Goal: Information Seeking & Learning: Learn about a topic

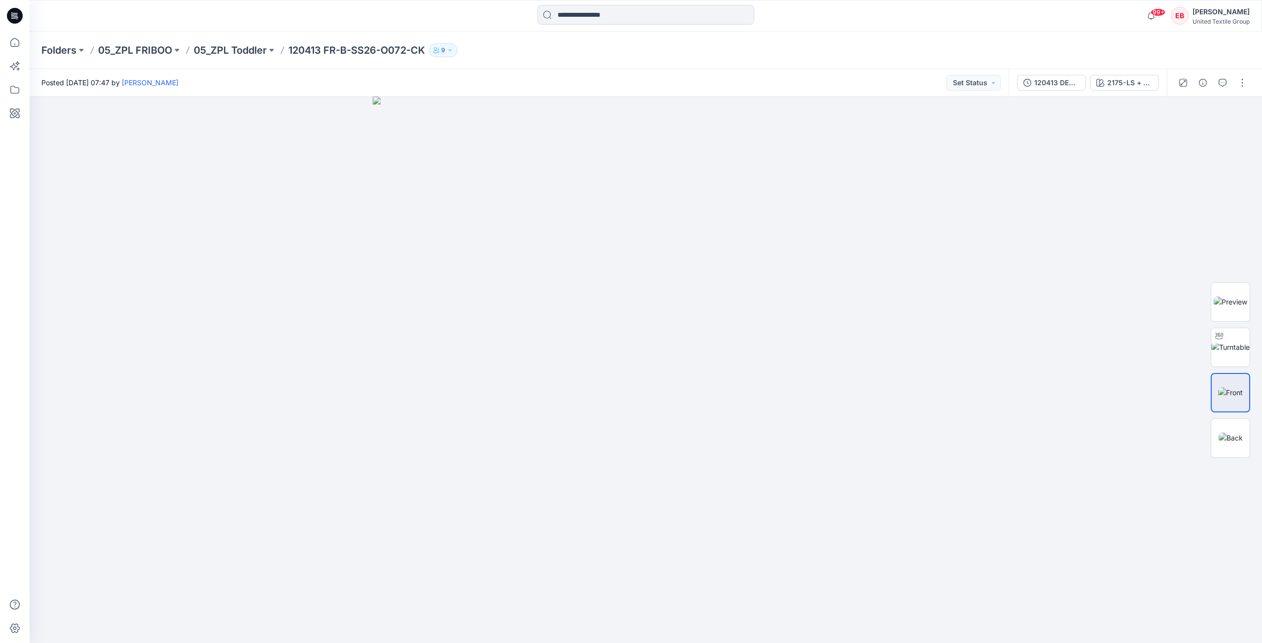
click at [250, 51] on p "05_ZPL Toddler" at bounding box center [230, 50] width 73 height 14
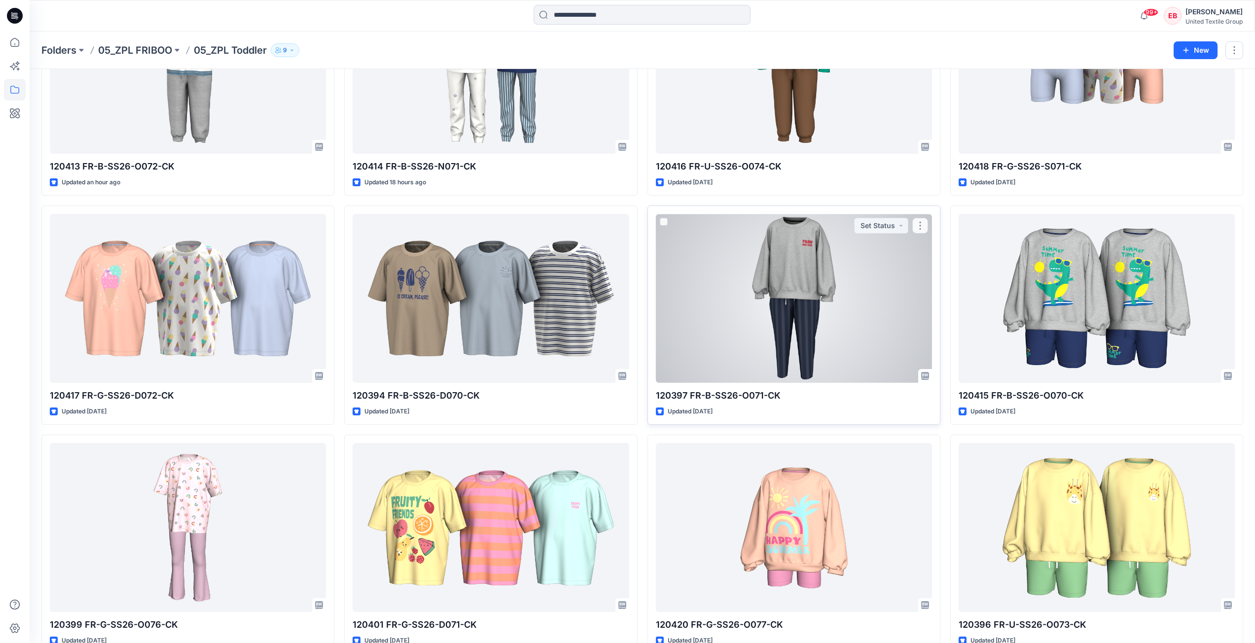
scroll to position [193, 0]
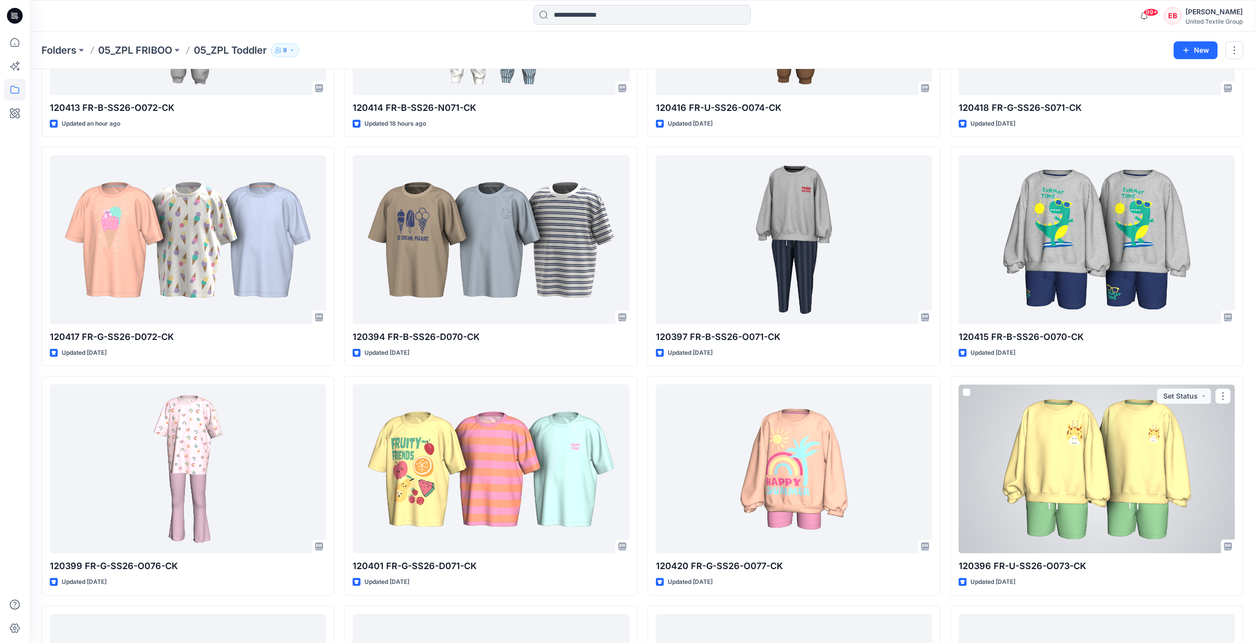
click at [946, 425] on div at bounding box center [1096, 469] width 276 height 169
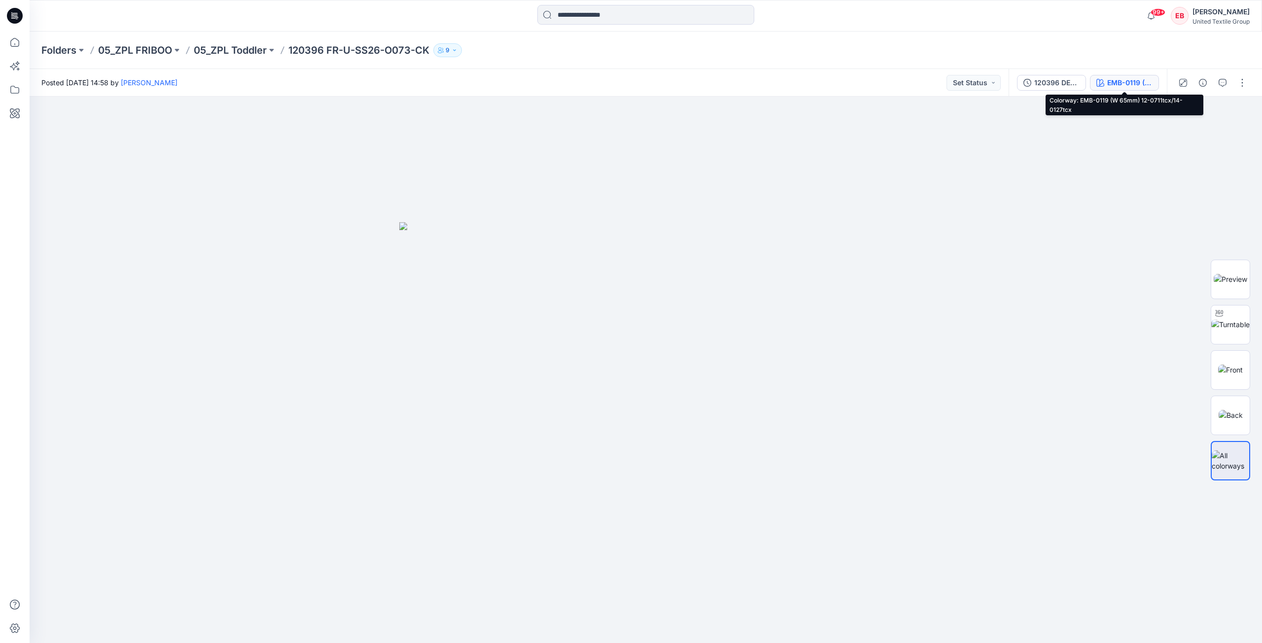
click at [946, 83] on div "EMB-0119 (W 65mm) 12-0711tcx/14-0127tcx" at bounding box center [1129, 82] width 45 height 11
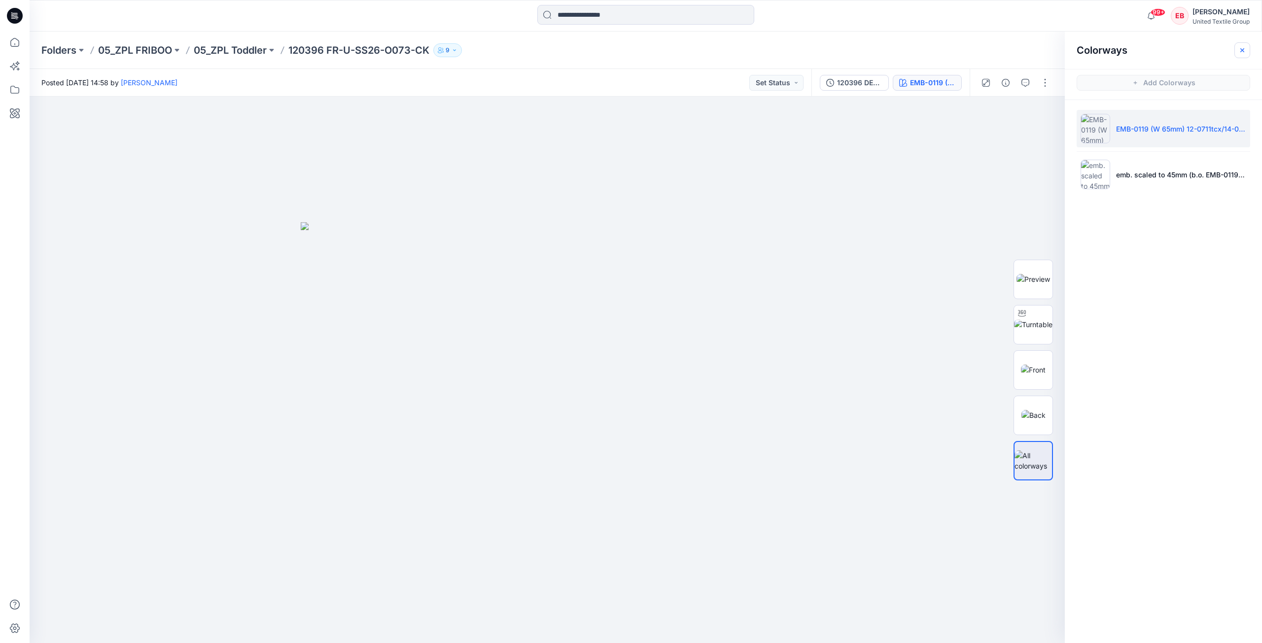
click at [946, 54] on button "button" at bounding box center [1242, 50] width 16 height 16
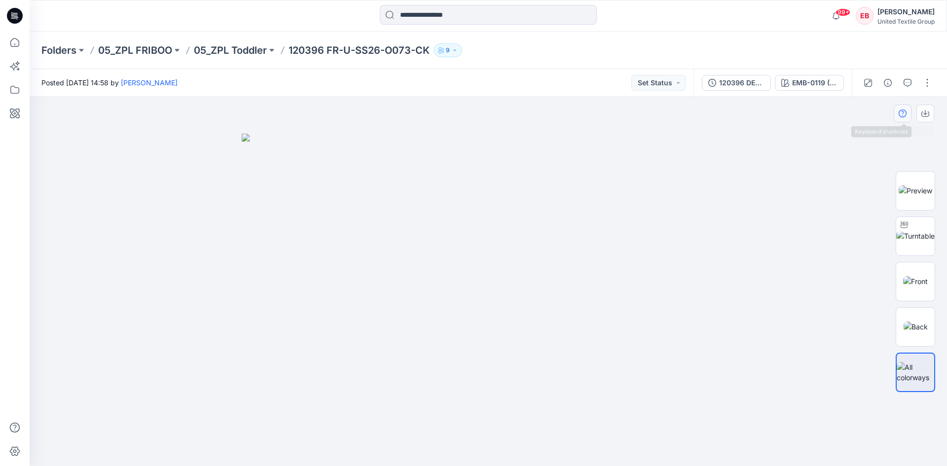
click at [911, 113] on button "button" at bounding box center [902, 114] width 18 height 18
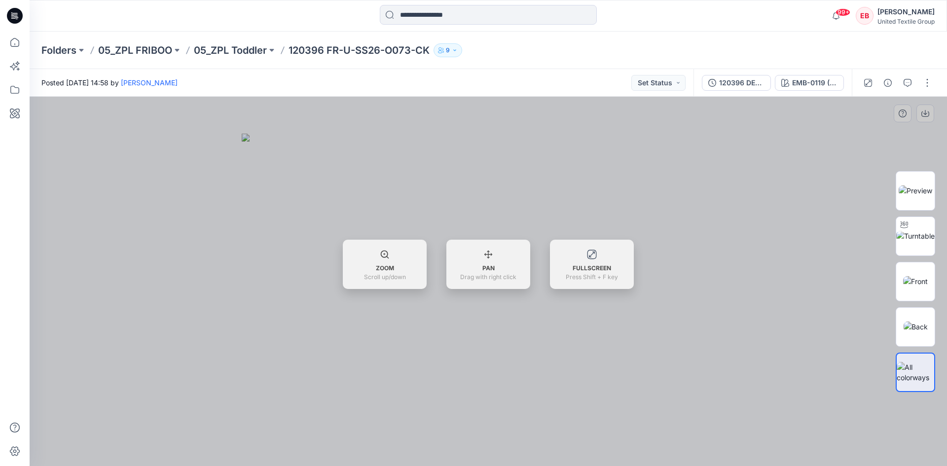
click at [803, 194] on div at bounding box center [488, 281] width 917 height 369
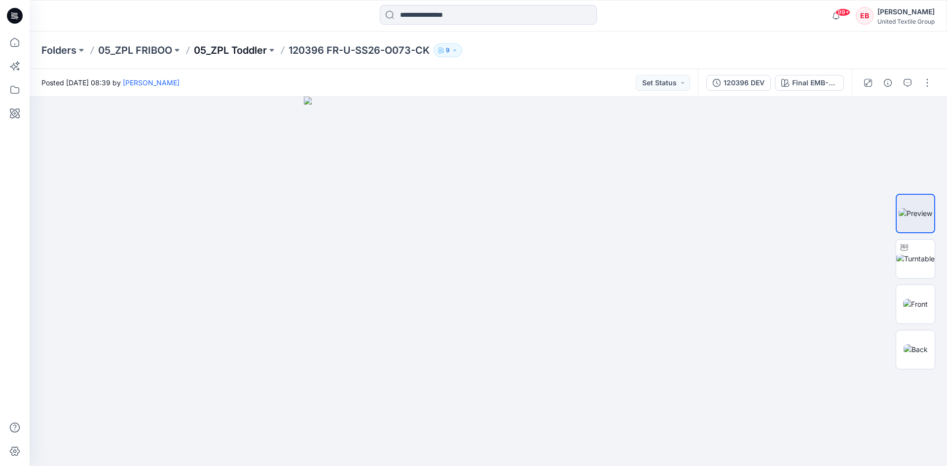
click at [244, 49] on p "05_ZPL Toddler" at bounding box center [230, 50] width 73 height 14
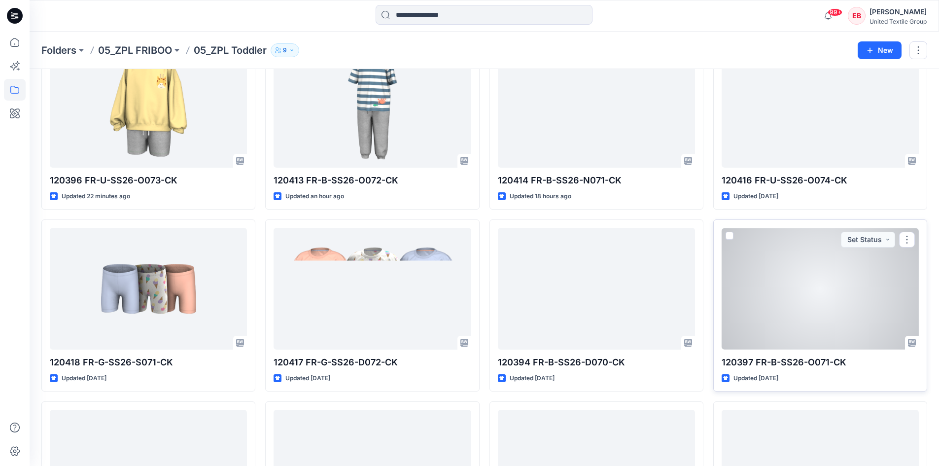
scroll to position [99, 0]
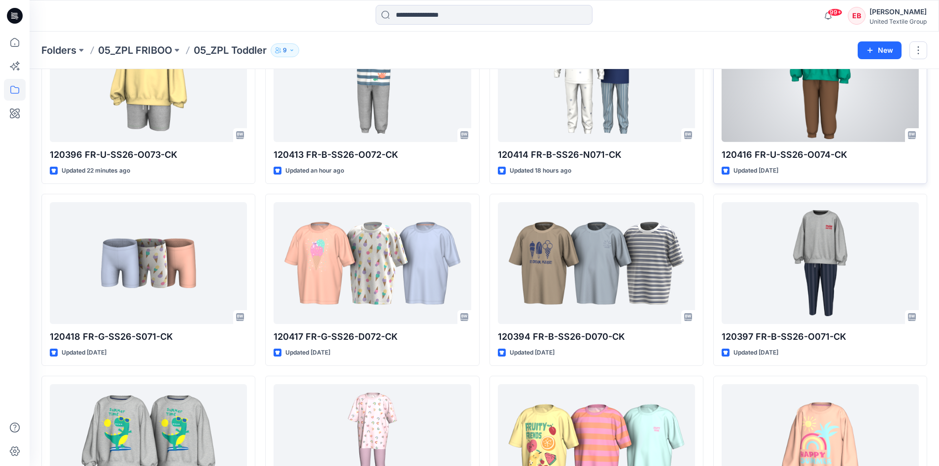
click at [839, 100] on div at bounding box center [820, 81] width 197 height 122
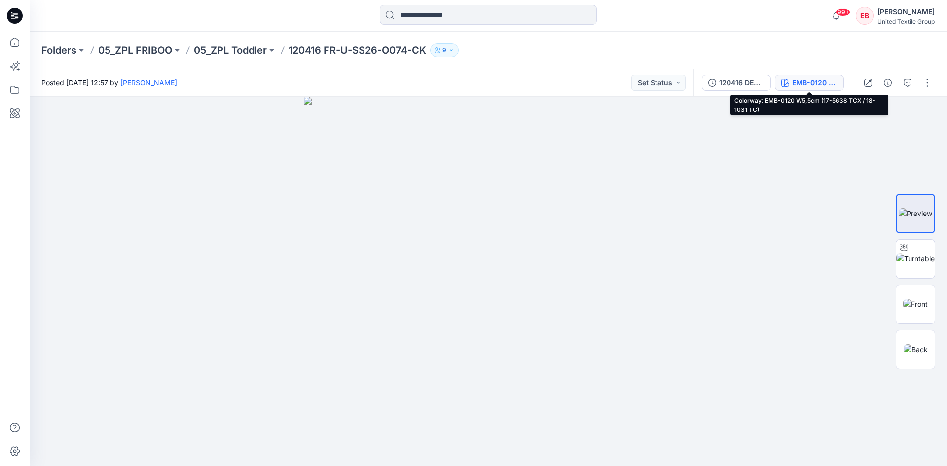
click at [825, 82] on div "EMB-0120 W5,5cm (17-5638 TCX / 18-1031 TC)" at bounding box center [814, 82] width 45 height 11
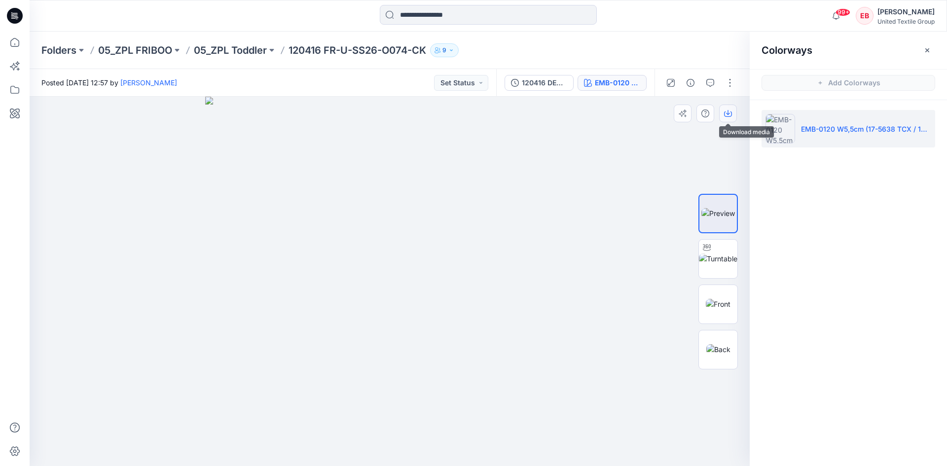
click at [728, 116] on icon "button" at bounding box center [728, 113] width 8 height 8
click at [241, 53] on p "05_ZPL Toddler" at bounding box center [230, 50] width 73 height 14
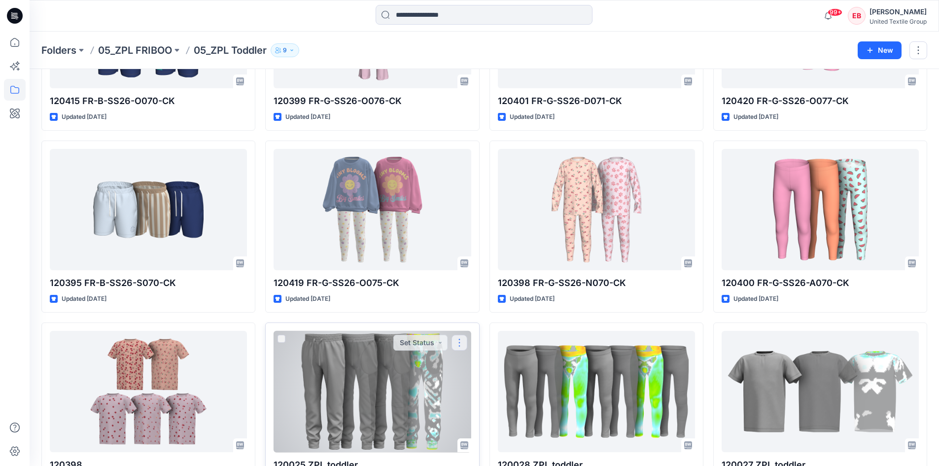
scroll to position [524, 0]
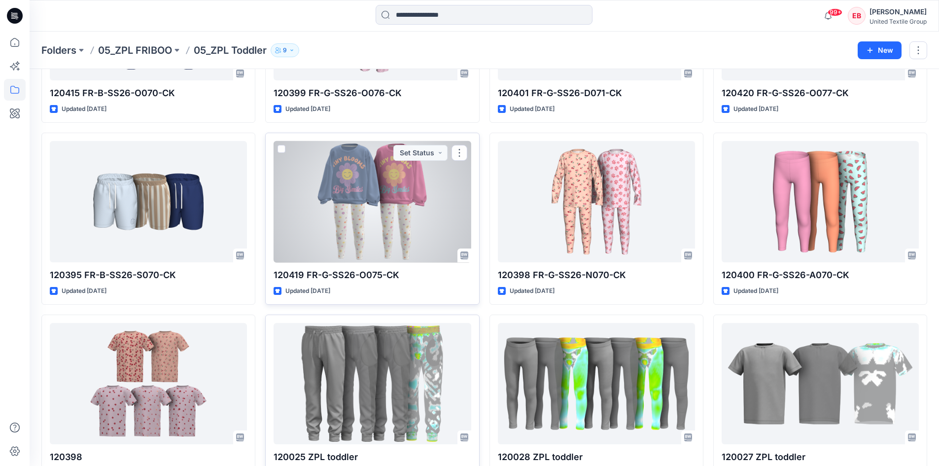
click at [389, 228] on div at bounding box center [372, 202] width 197 height 122
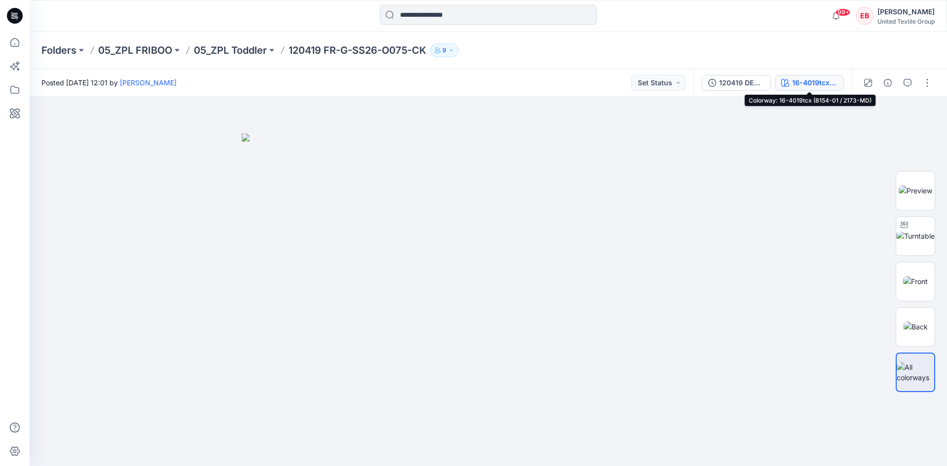
click at [816, 88] on button "16-4019tcx (8154-01 / 2173-MD)" at bounding box center [808, 83] width 69 height 16
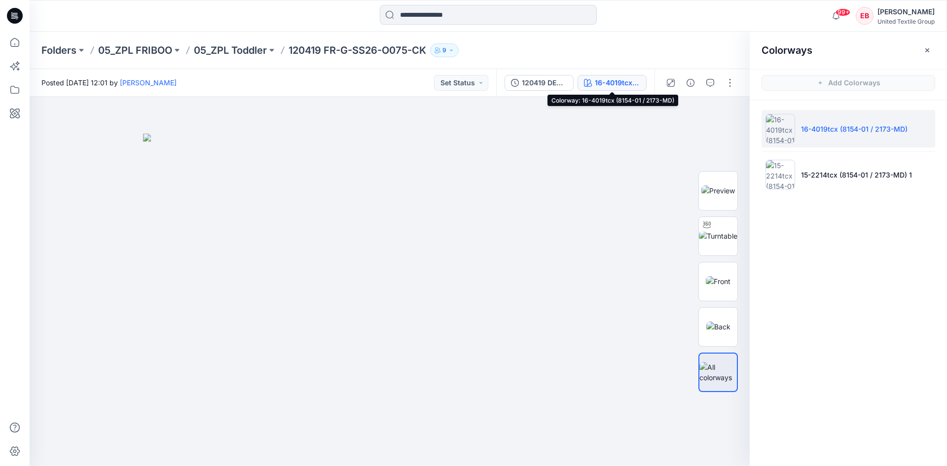
click at [923, 53] on icon "button" at bounding box center [927, 50] width 8 height 8
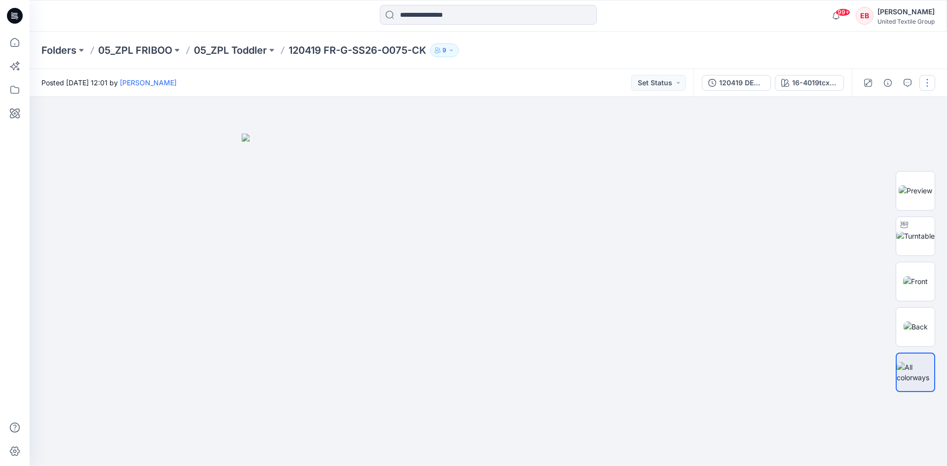
click at [925, 83] on button "button" at bounding box center [927, 83] width 16 height 16
click at [865, 151] on p "Edit" at bounding box center [864, 155] width 12 height 10
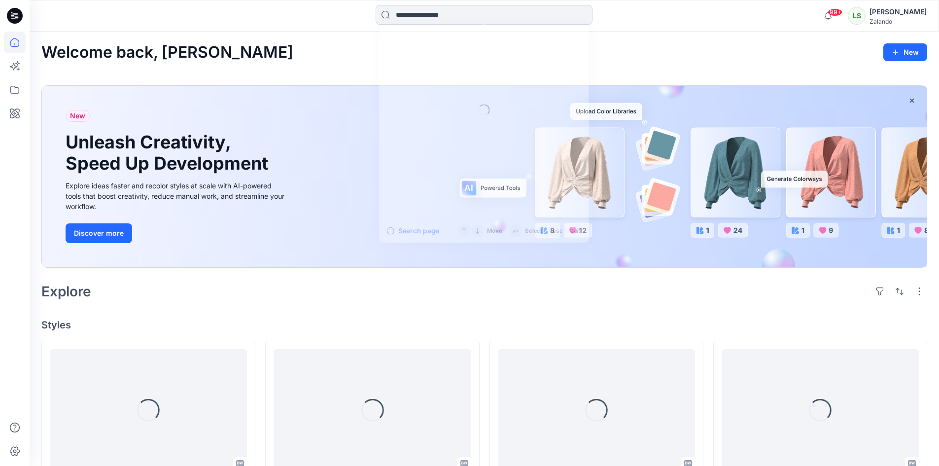
click at [490, 18] on input at bounding box center [484, 15] width 217 height 20
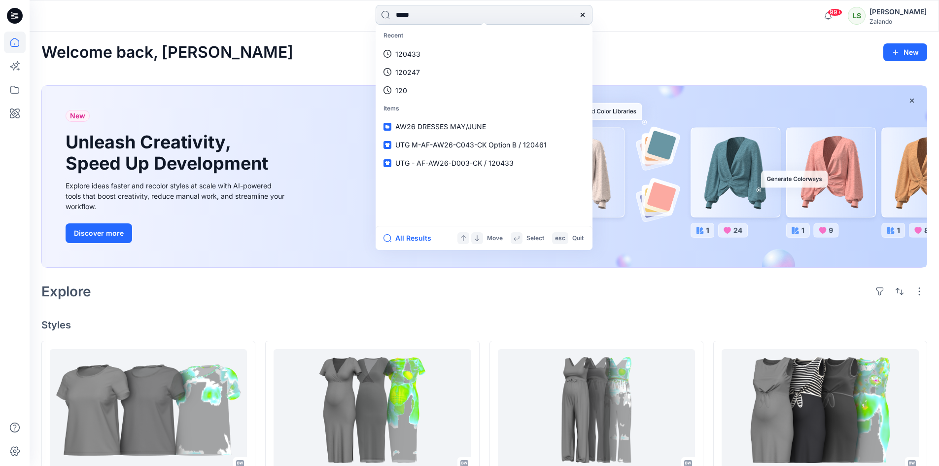
type input "******"
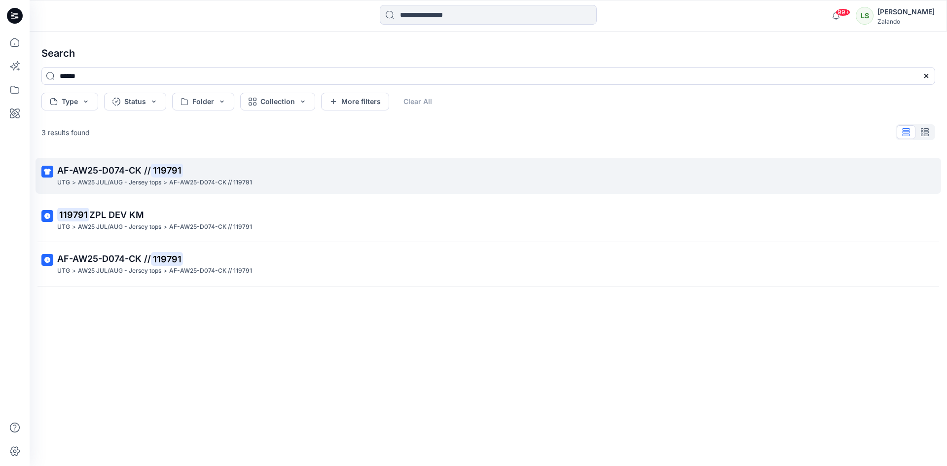
click at [344, 187] on div "UTG > AW25 JUL/AUG - Jersey tops > AF-AW25-D074-CK // 119791" at bounding box center [487, 182] width 860 height 10
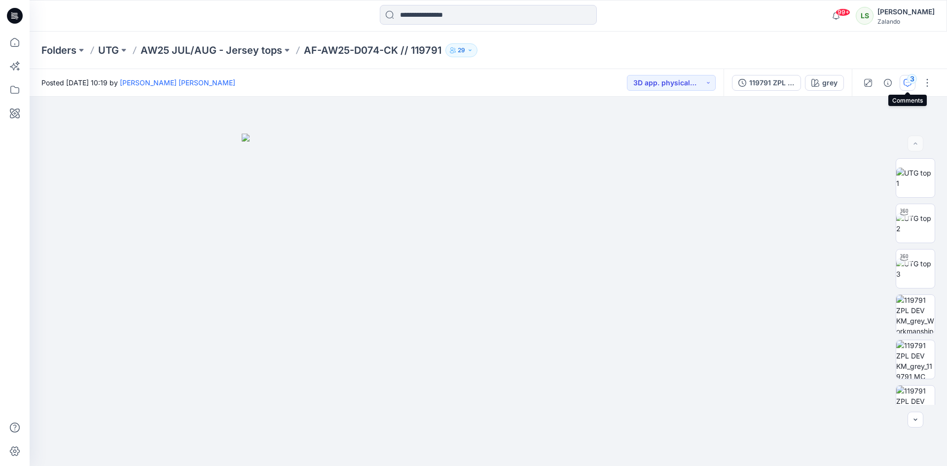
click at [907, 80] on div "3" at bounding box center [912, 79] width 10 height 10
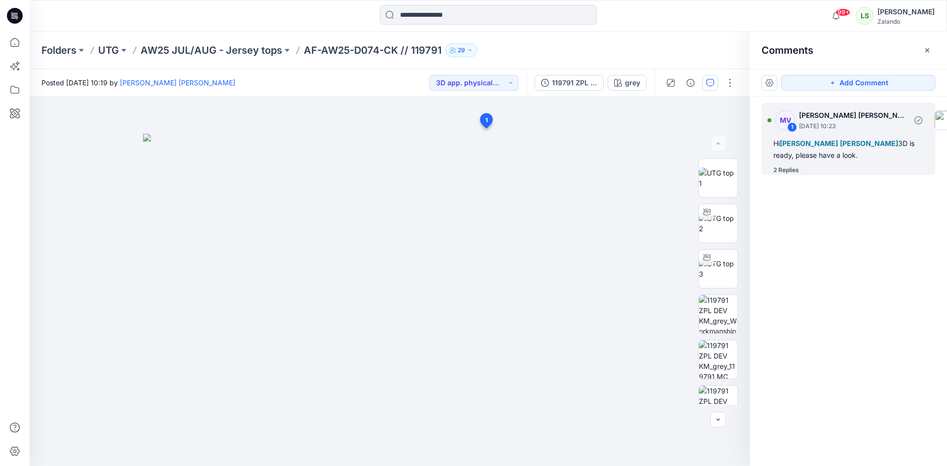
click at [789, 171] on div "2 Replies" at bounding box center [786, 170] width 26 height 10
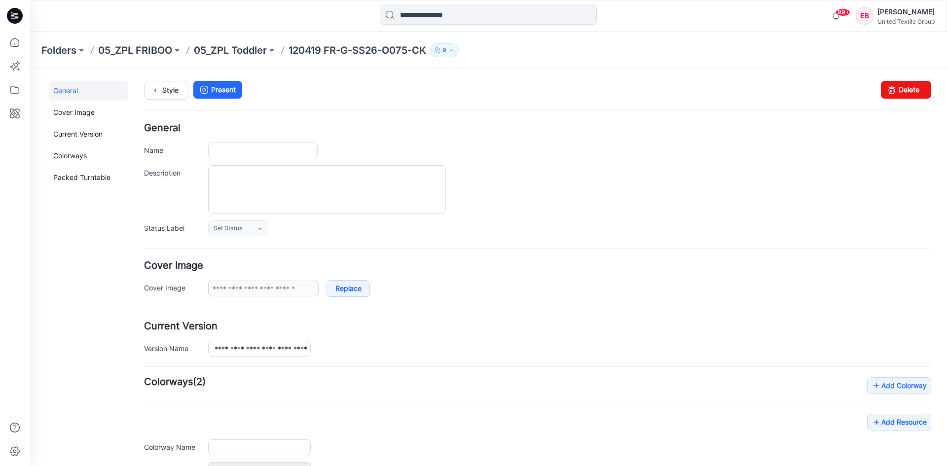
type input "**********"
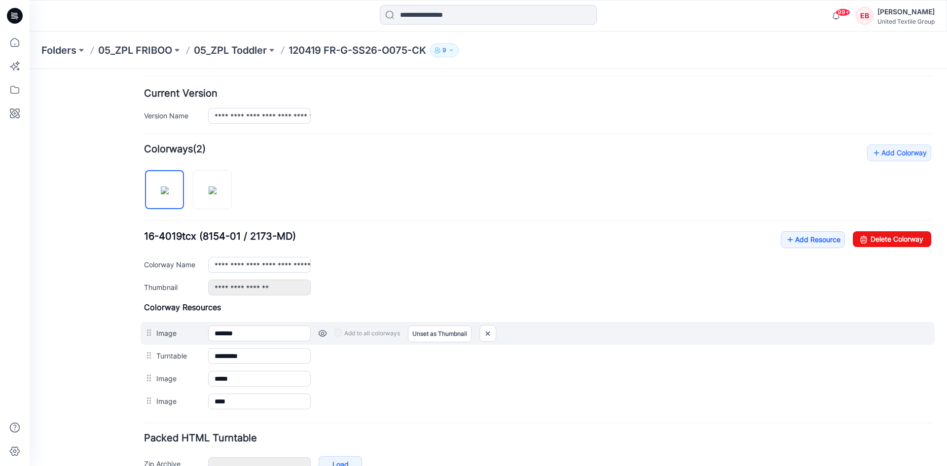
scroll to position [292, 0]
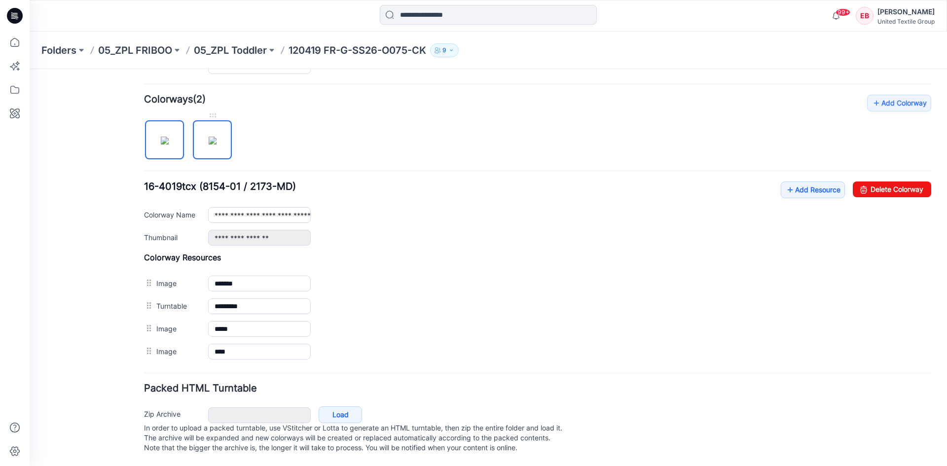
click at [211, 137] on img at bounding box center [213, 141] width 8 height 8
click at [886, 182] on link "Delete Colorway" at bounding box center [891, 189] width 78 height 16
type input "**********"
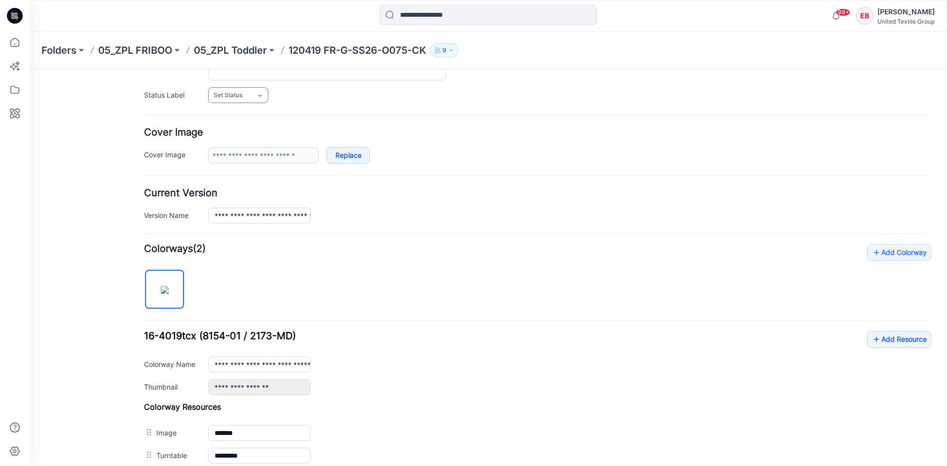
scroll to position [0, 0]
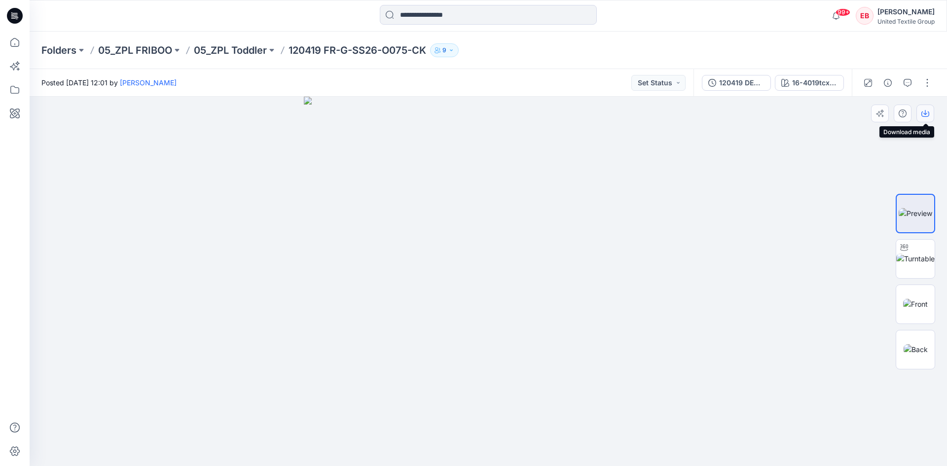
click at [923, 111] on icon "button" at bounding box center [925, 113] width 8 height 8
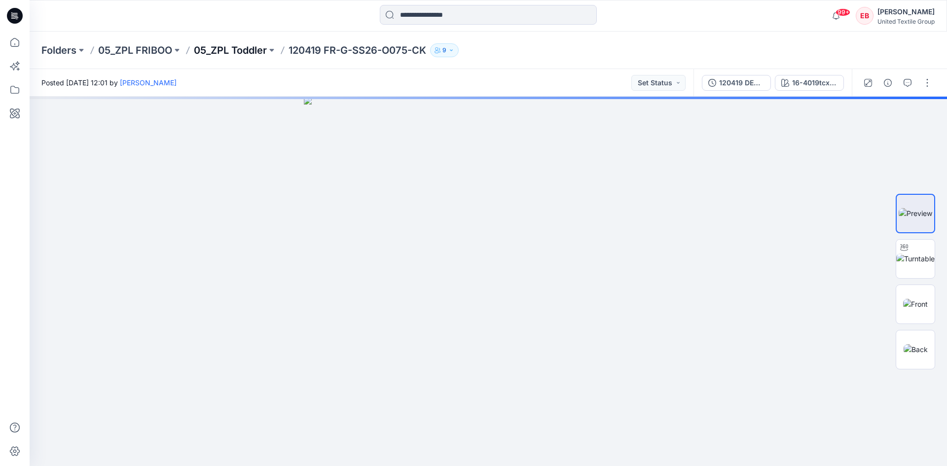
click at [237, 45] on p "05_ZPL Toddler" at bounding box center [230, 50] width 73 height 14
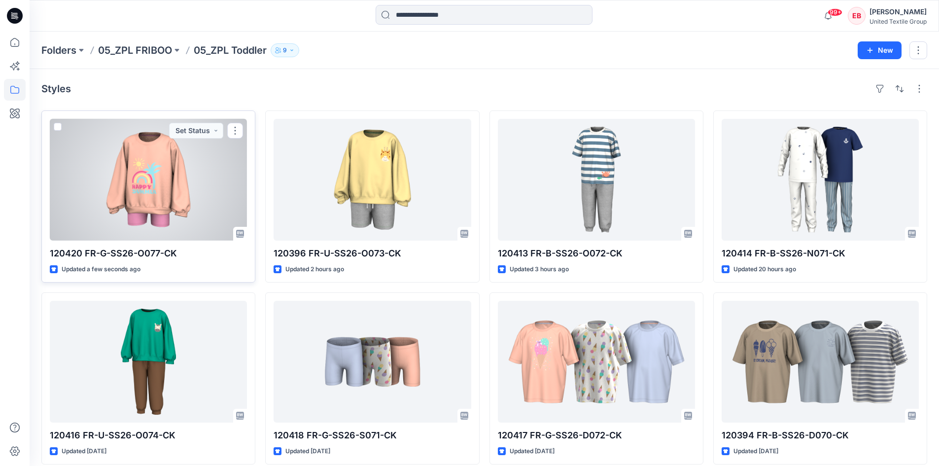
click at [157, 188] on div at bounding box center [148, 180] width 197 height 122
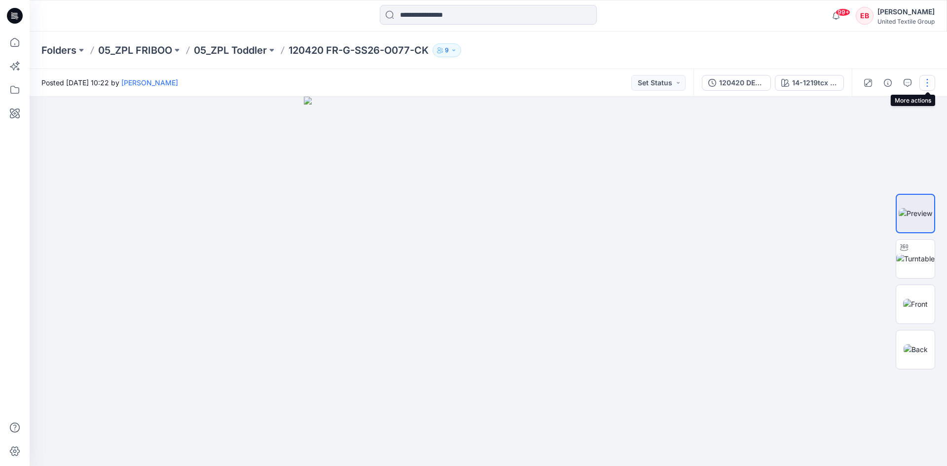
click at [927, 87] on button "button" at bounding box center [927, 83] width 16 height 16
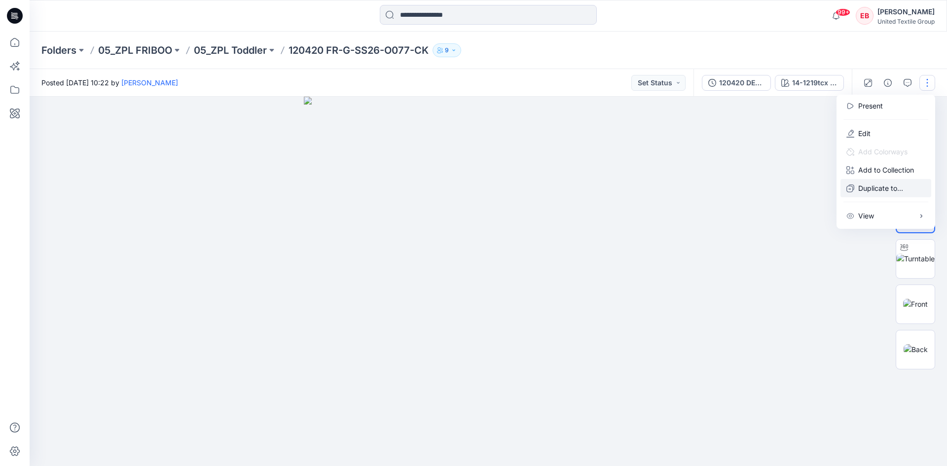
click at [868, 186] on p "Duplicate to..." at bounding box center [880, 188] width 45 height 10
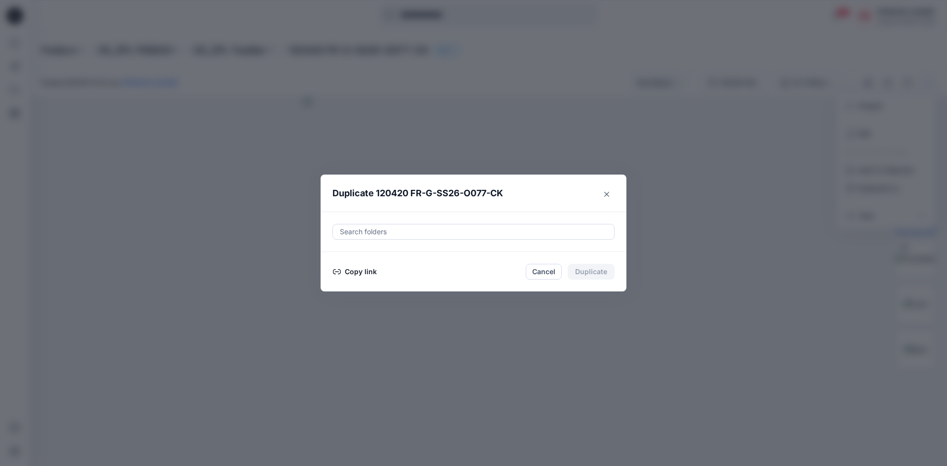
click at [373, 272] on button "Copy link" at bounding box center [354, 272] width 45 height 12
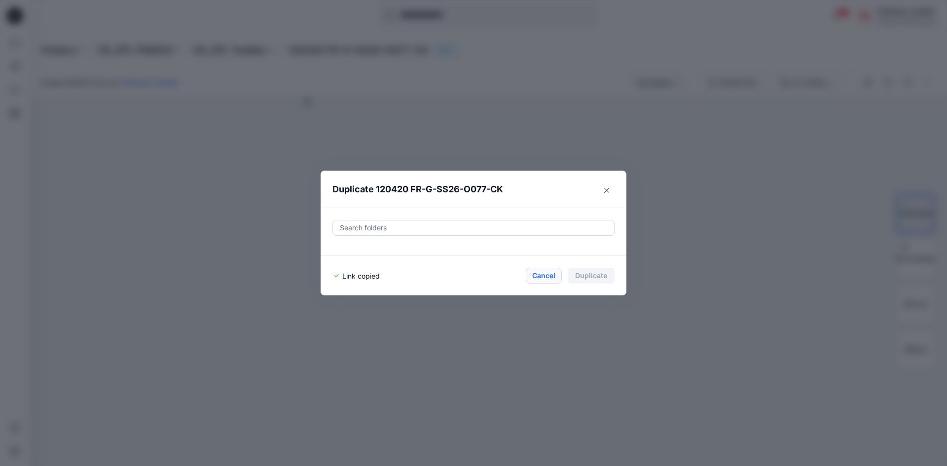
click at [539, 271] on button "Cancel" at bounding box center [544, 276] width 36 height 16
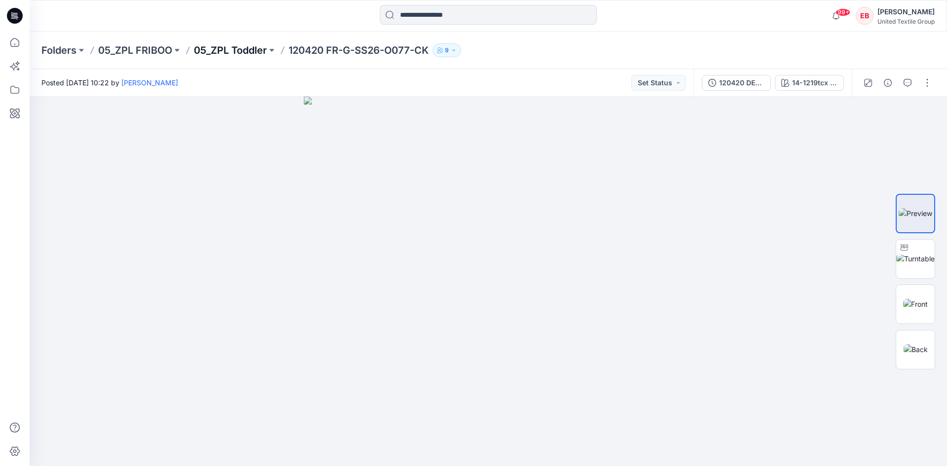
click at [241, 54] on p "05_ZPL Toddler" at bounding box center [230, 50] width 73 height 14
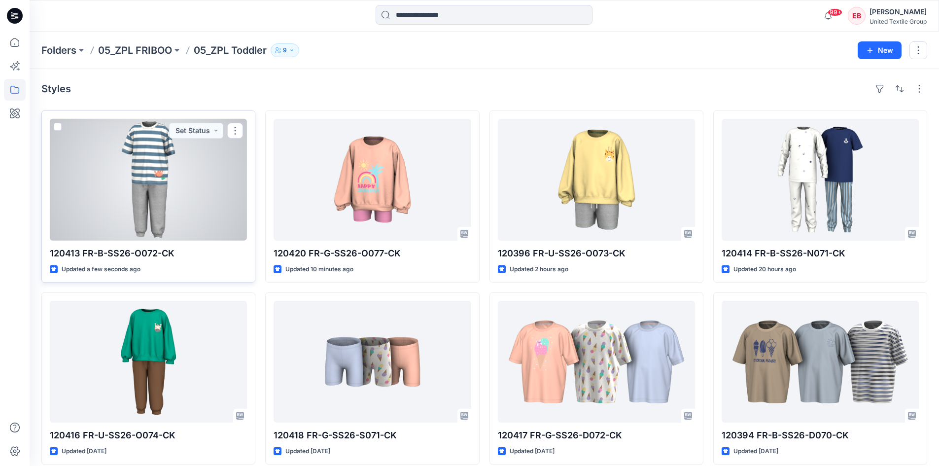
click at [206, 169] on div at bounding box center [148, 180] width 197 height 122
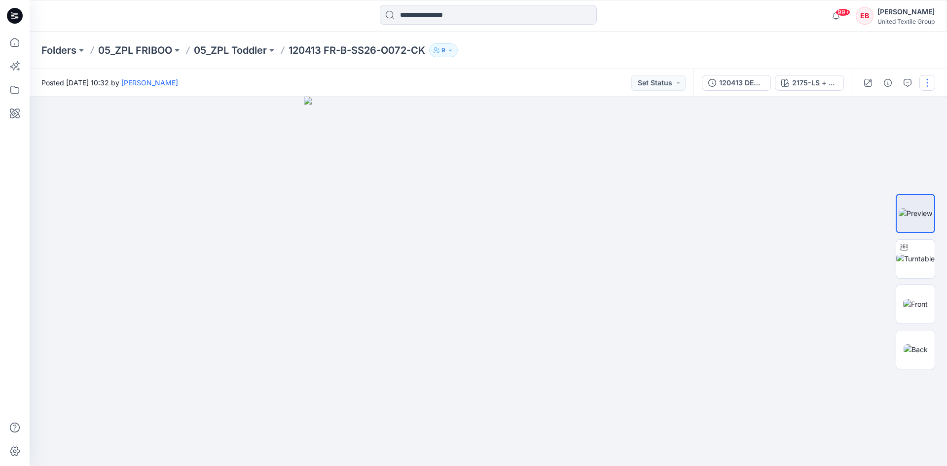
click at [926, 81] on button "button" at bounding box center [927, 83] width 16 height 16
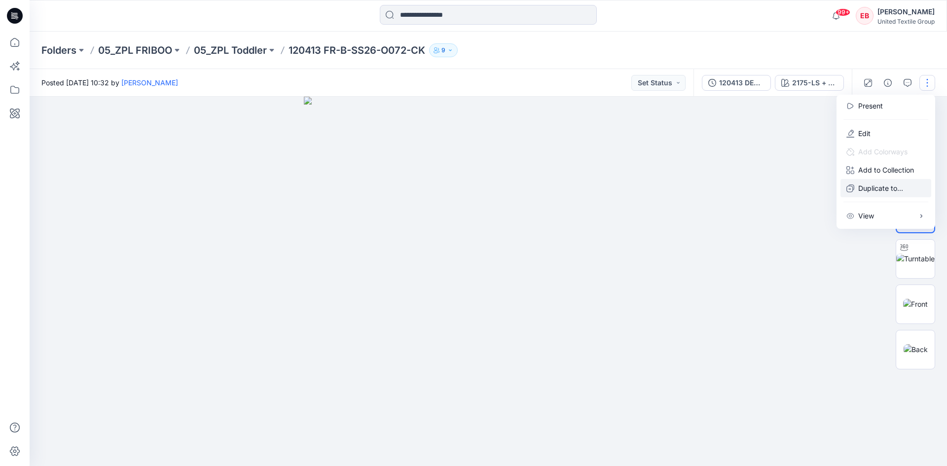
click at [868, 185] on p "Duplicate to..." at bounding box center [880, 188] width 45 height 10
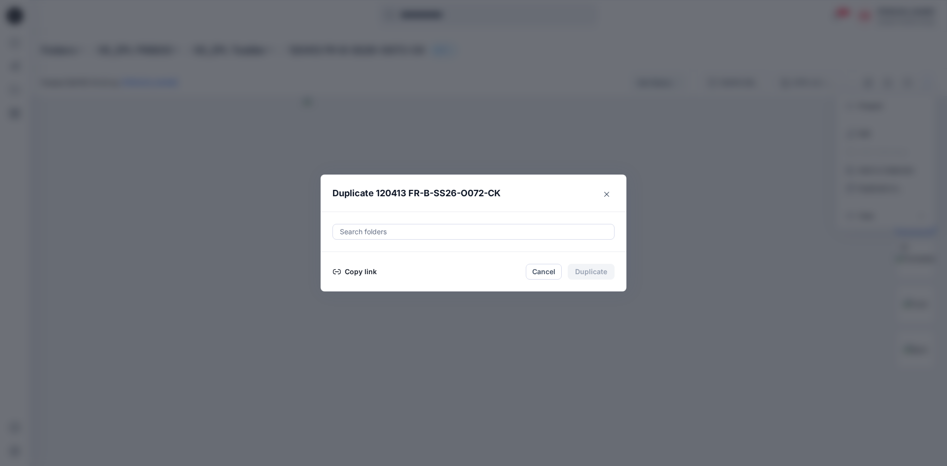
drag, startPoint x: 365, startPoint y: 273, endPoint x: 374, endPoint y: 274, distance: 9.4
click at [365, 274] on button "Copy link" at bounding box center [354, 272] width 45 height 12
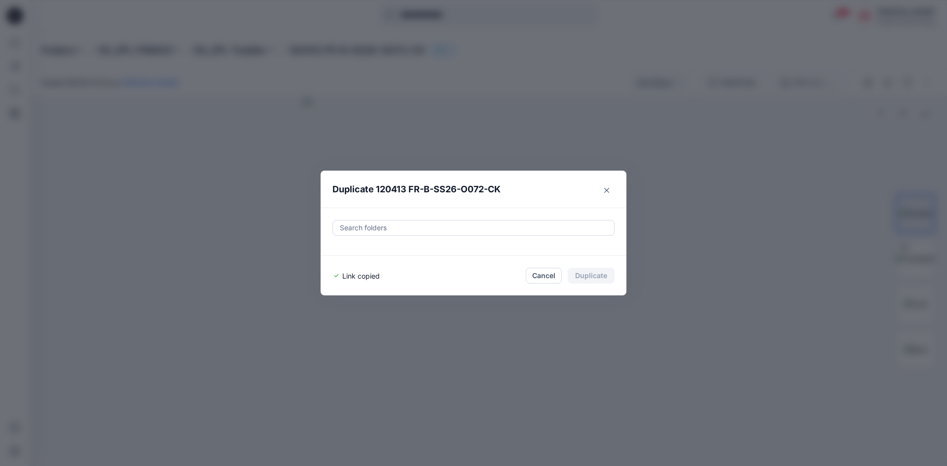
click at [534, 275] on button "Cancel" at bounding box center [544, 276] width 36 height 16
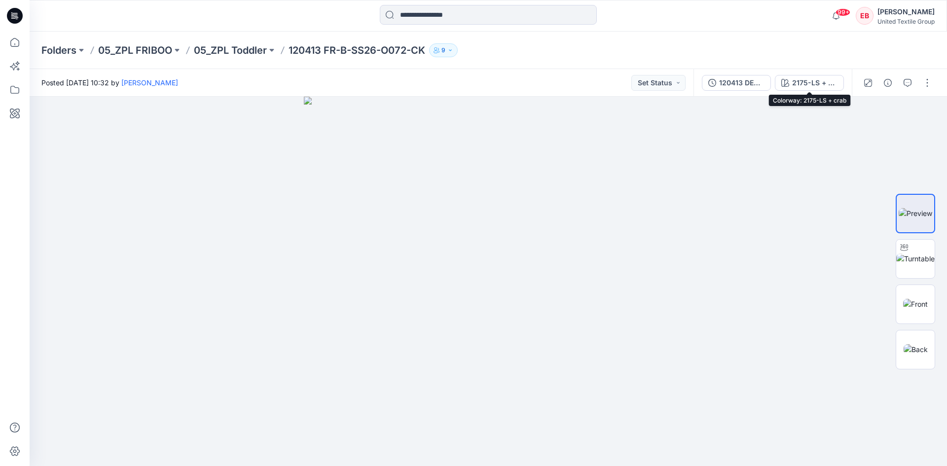
click at [795, 82] on div "2175-LS + crab" at bounding box center [814, 82] width 45 height 11
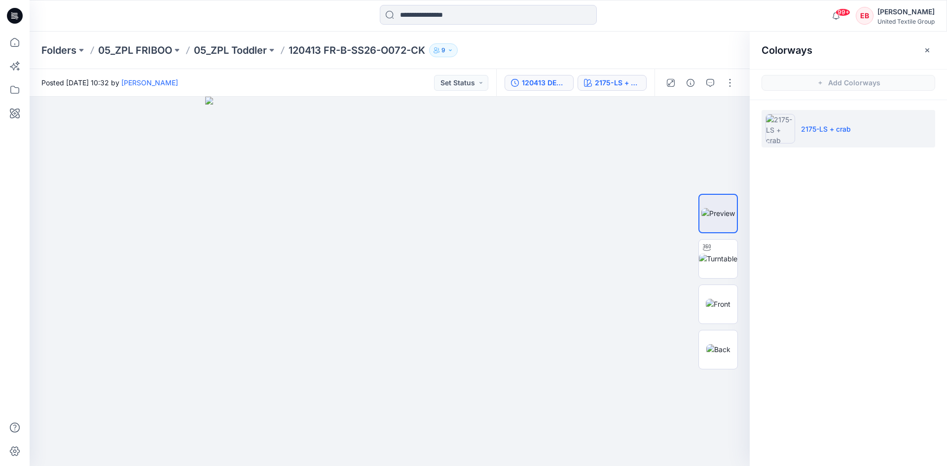
click at [550, 90] on button "120413 DEV COL" at bounding box center [538, 83] width 69 height 16
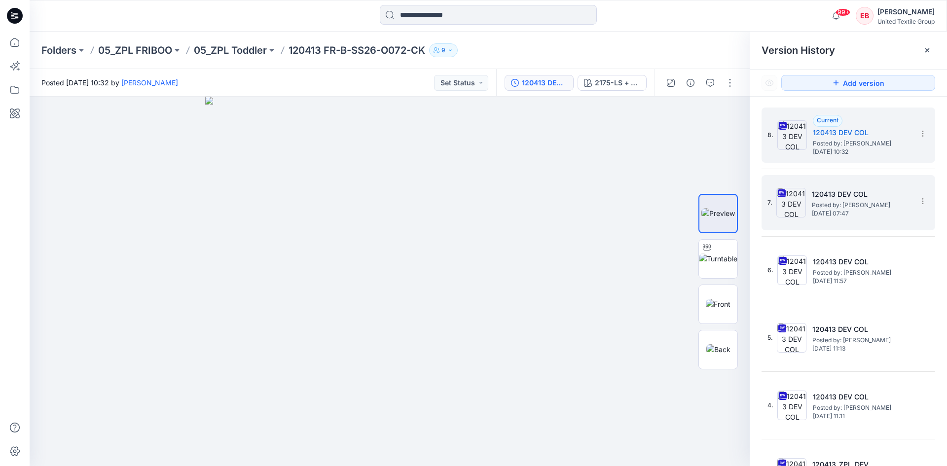
click at [792, 202] on img at bounding box center [791, 203] width 30 height 30
click at [800, 145] on img at bounding box center [792, 135] width 30 height 30
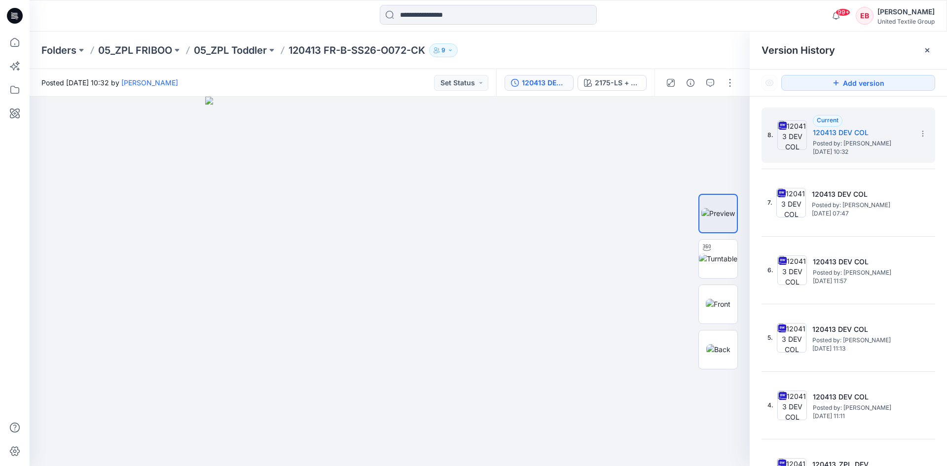
click at [231, 53] on p "05_ZPL Toddler" at bounding box center [230, 50] width 73 height 14
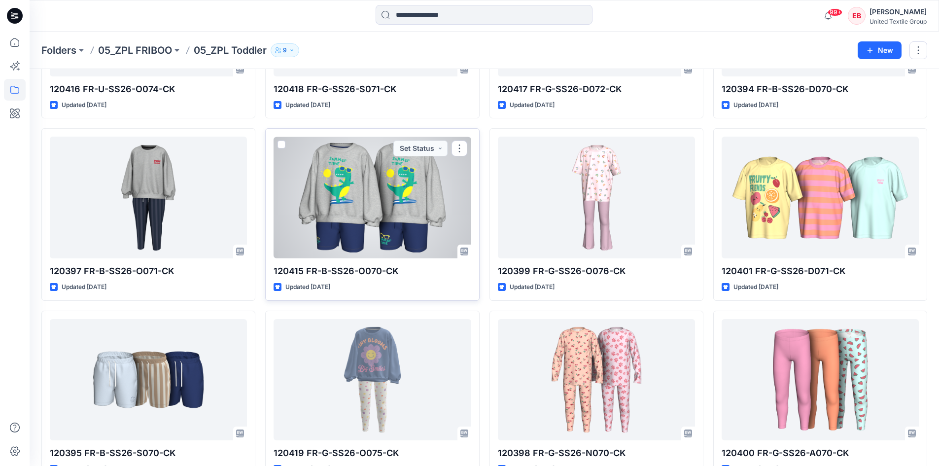
scroll to position [444, 0]
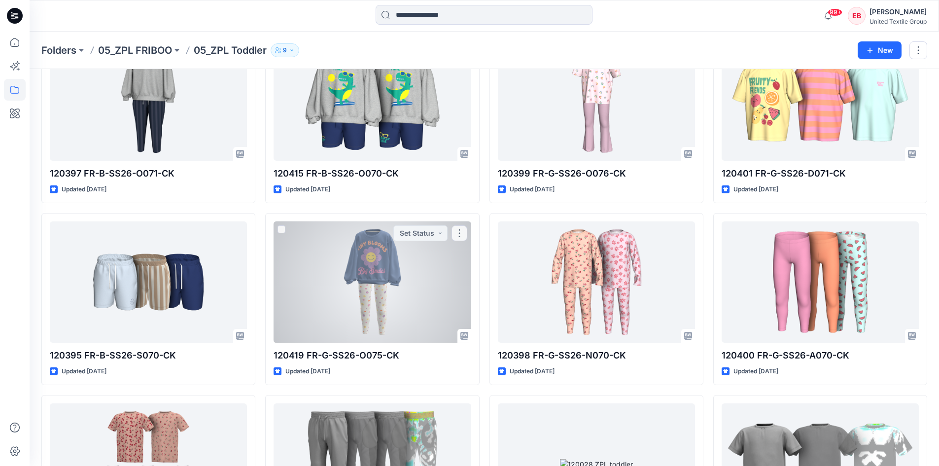
click at [402, 263] on div at bounding box center [372, 282] width 197 height 122
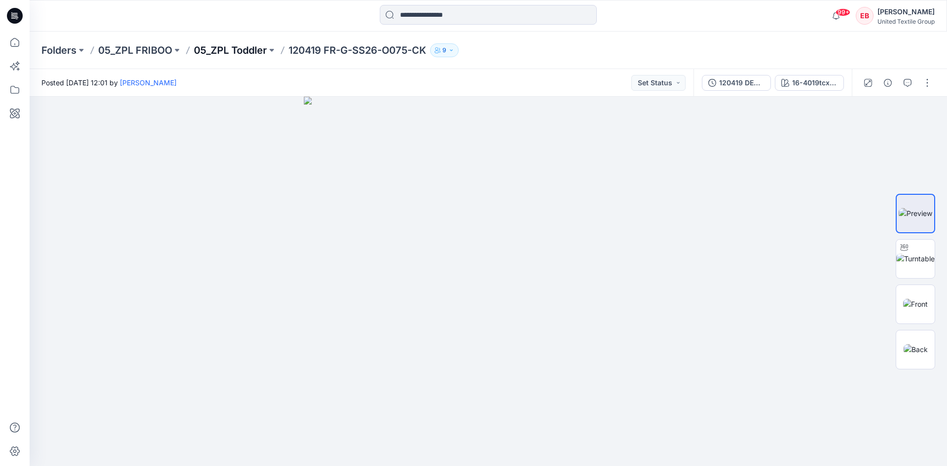
click at [215, 53] on p "05_ZPL Toddler" at bounding box center [230, 50] width 73 height 14
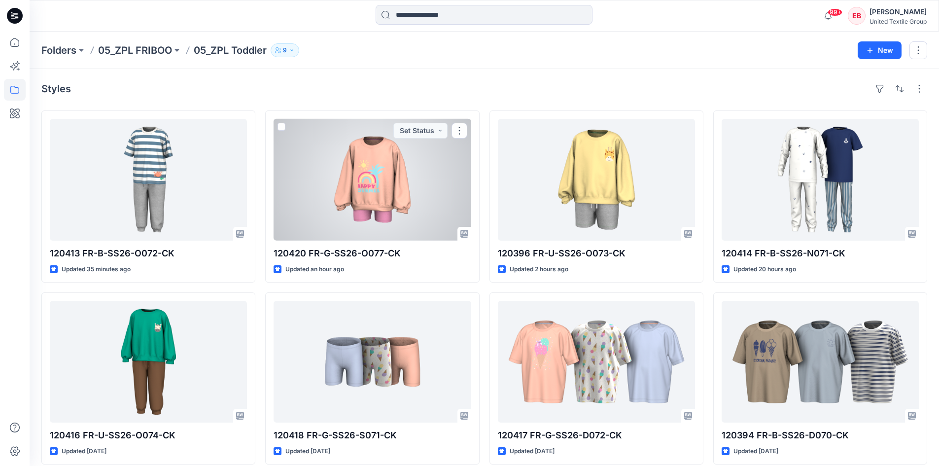
click at [404, 197] on div at bounding box center [372, 180] width 197 height 122
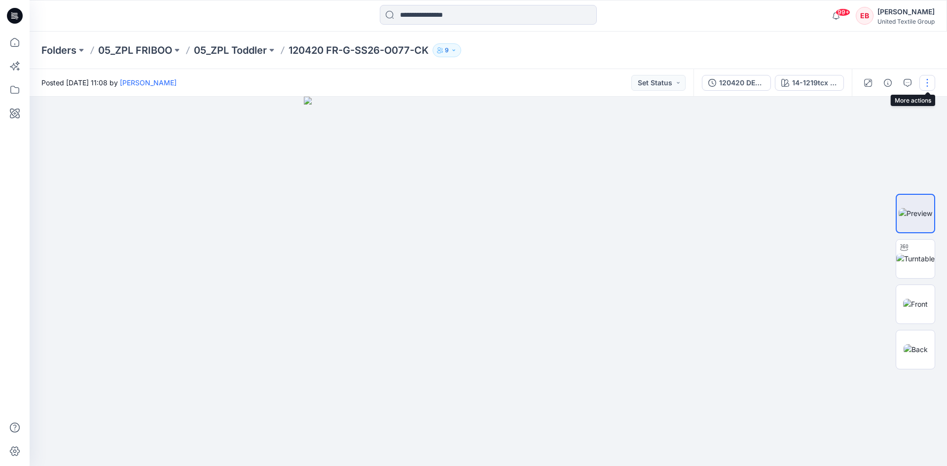
click at [930, 79] on button "button" at bounding box center [927, 83] width 16 height 16
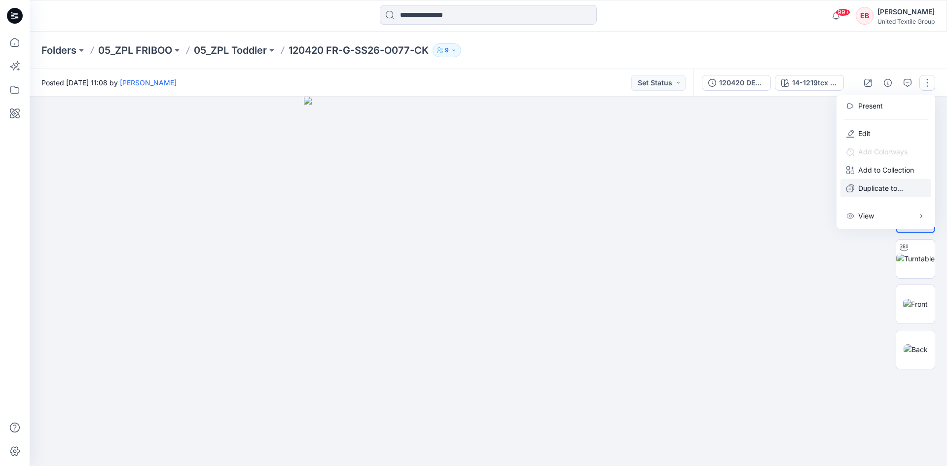
click at [869, 188] on p "Duplicate to..." at bounding box center [880, 188] width 45 height 10
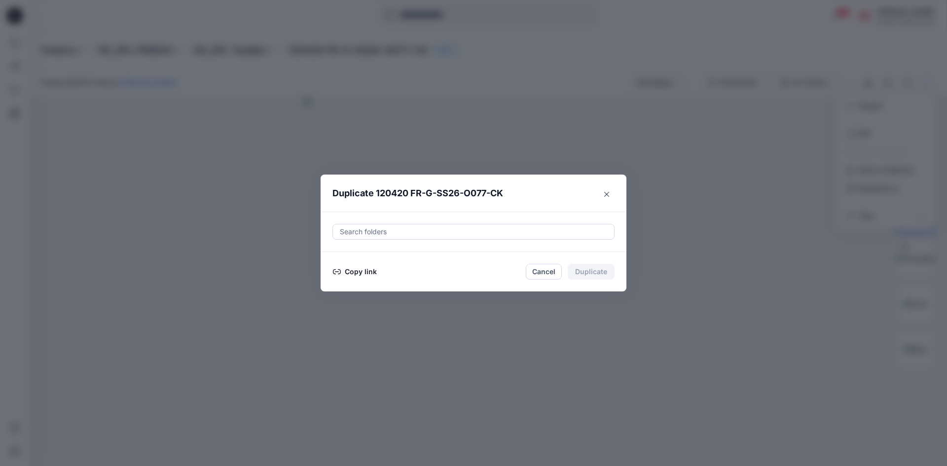
click at [363, 272] on button "Copy link" at bounding box center [354, 272] width 45 height 12
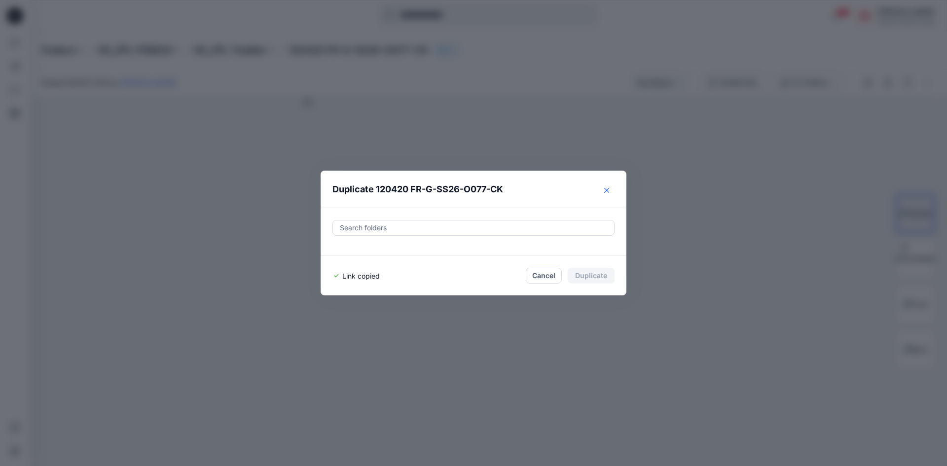
drag, startPoint x: 608, startPoint y: 189, endPoint x: 648, endPoint y: 191, distance: 40.0
click at [608, 189] on icon "Close" at bounding box center [606, 190] width 5 height 5
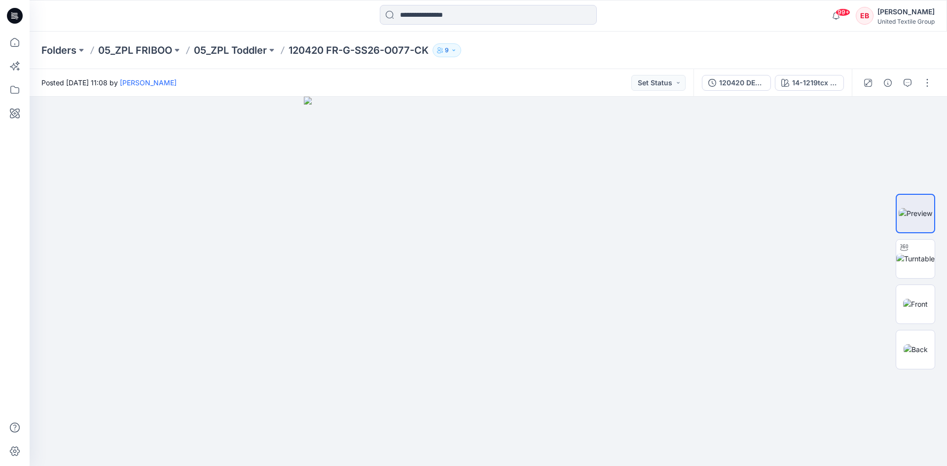
click at [226, 50] on p "05_ZPL Toddler" at bounding box center [230, 50] width 73 height 14
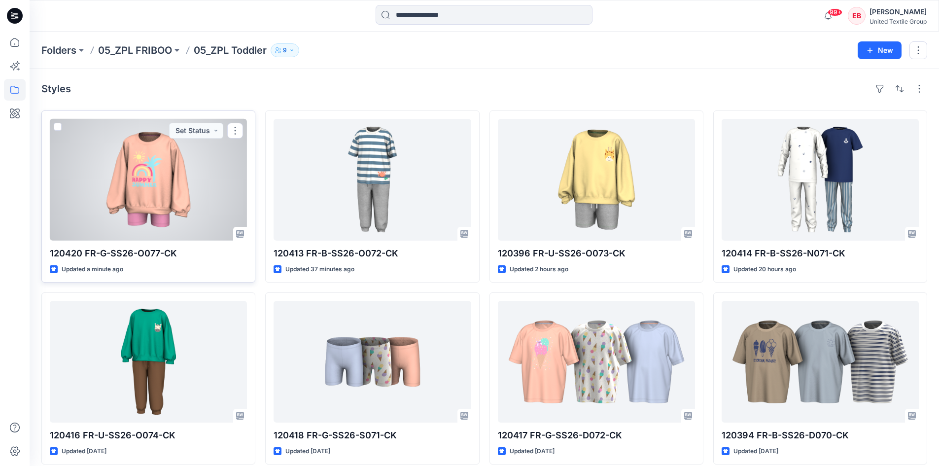
click at [165, 209] on div at bounding box center [148, 180] width 197 height 122
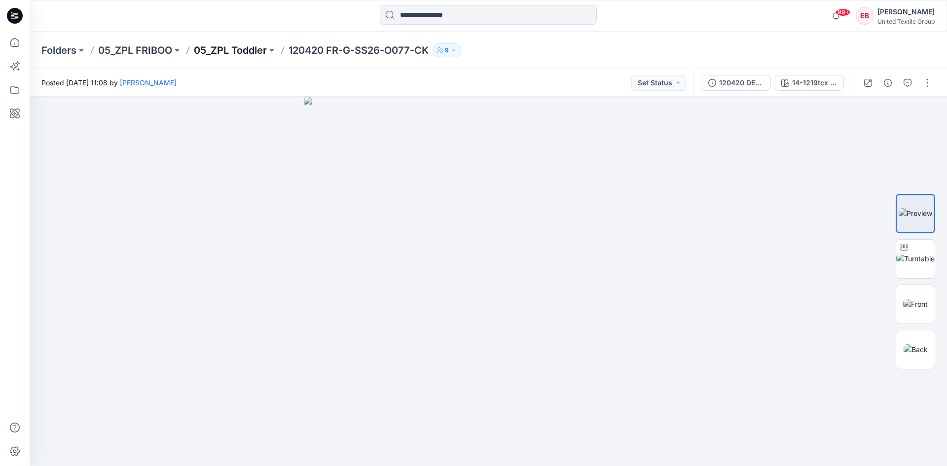
click at [249, 47] on p "05_ZPL Toddler" at bounding box center [230, 50] width 73 height 14
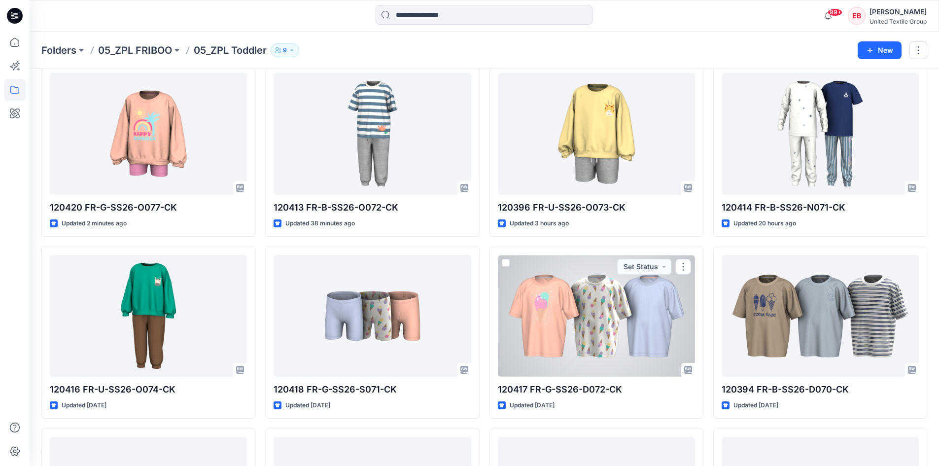
scroll to position [148, 0]
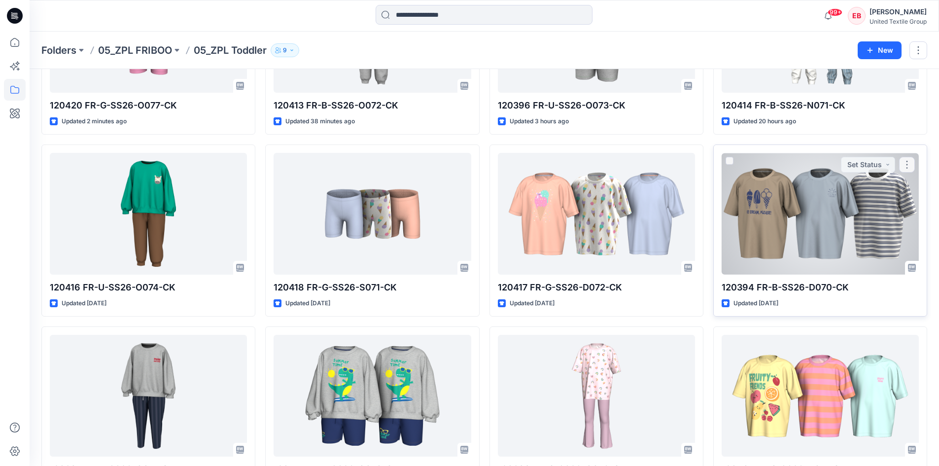
click at [822, 206] on div at bounding box center [820, 214] width 197 height 122
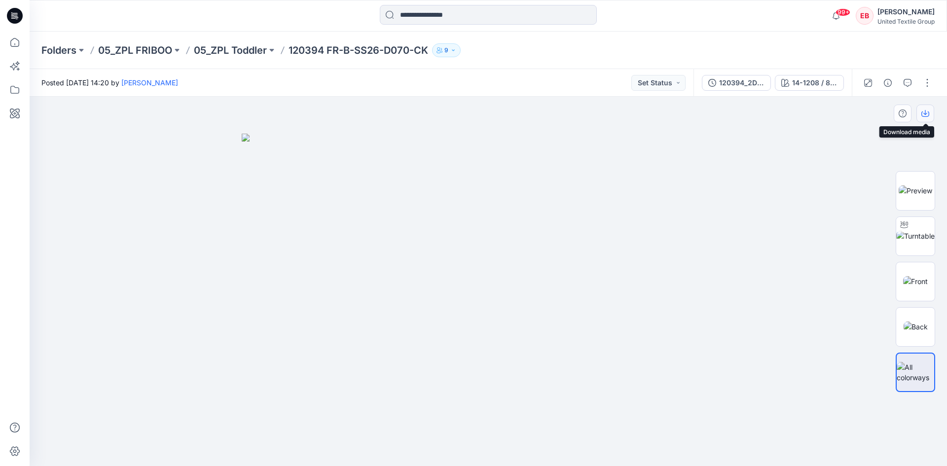
click at [925, 111] on icon "button" at bounding box center [925, 113] width 8 height 8
click at [246, 51] on p "05_ZPL Toddler" at bounding box center [230, 50] width 73 height 14
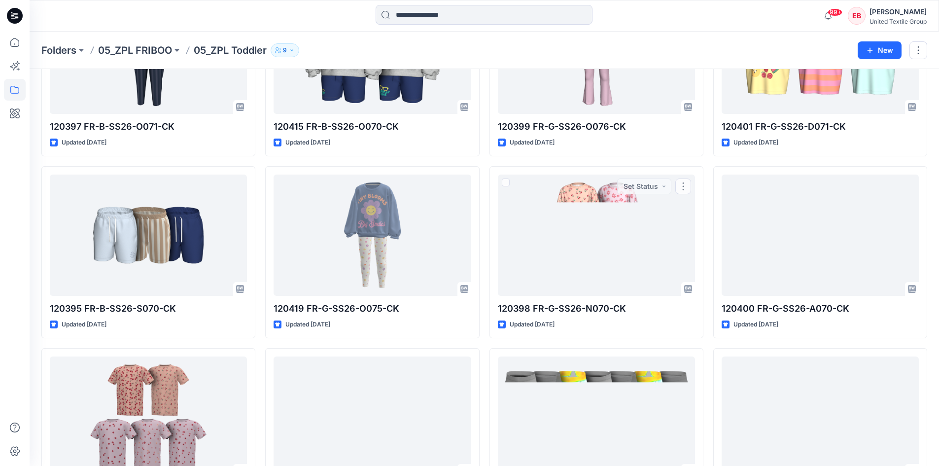
scroll to position [493, 0]
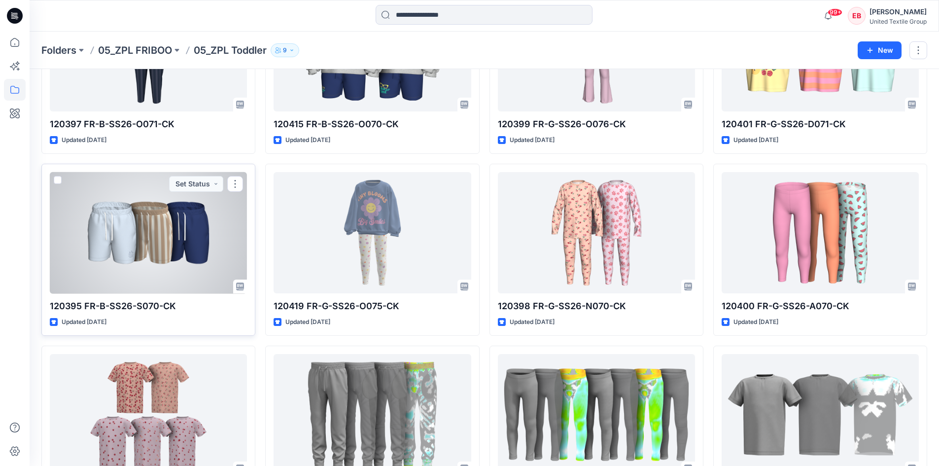
click at [141, 270] on div at bounding box center [148, 233] width 197 height 122
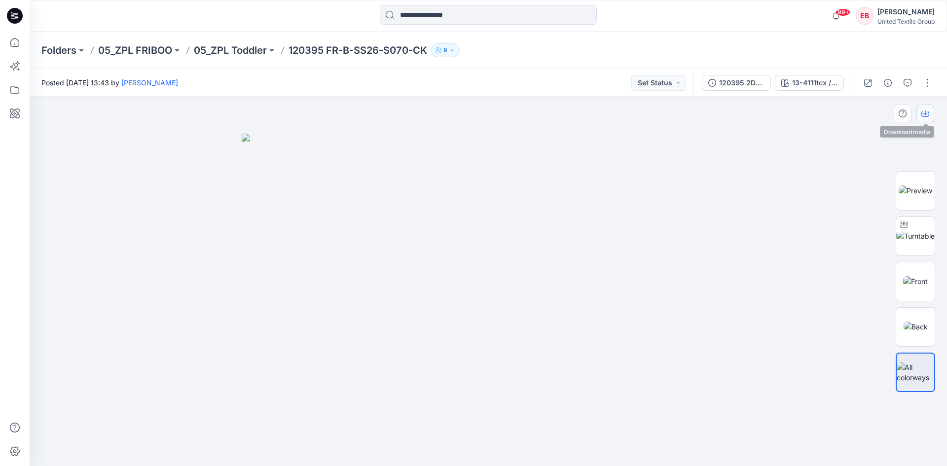
click at [926, 116] on icon "button" at bounding box center [925, 113] width 8 height 8
click at [232, 50] on p "05_ZPL Toddler" at bounding box center [230, 50] width 73 height 14
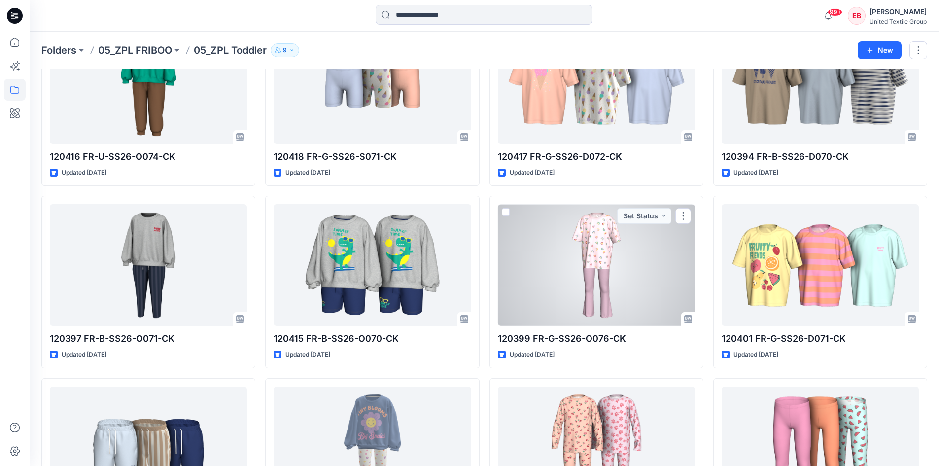
scroll to position [296, 0]
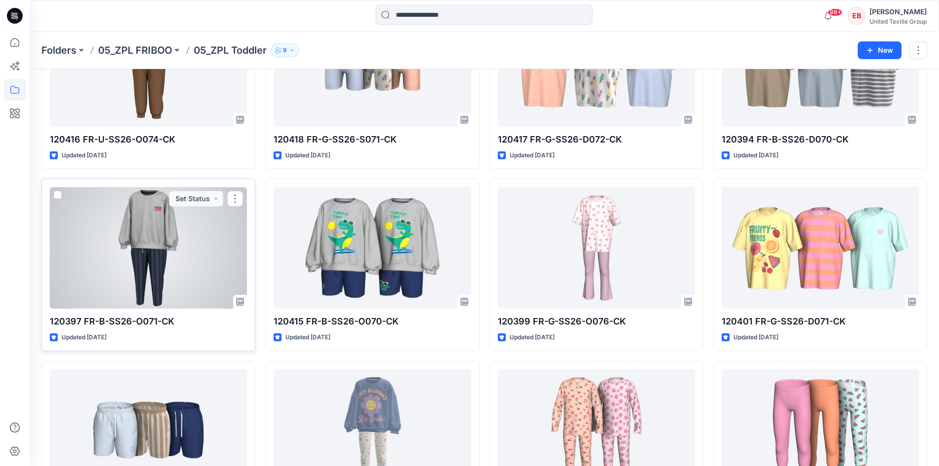
click at [126, 272] on div at bounding box center [148, 248] width 197 height 122
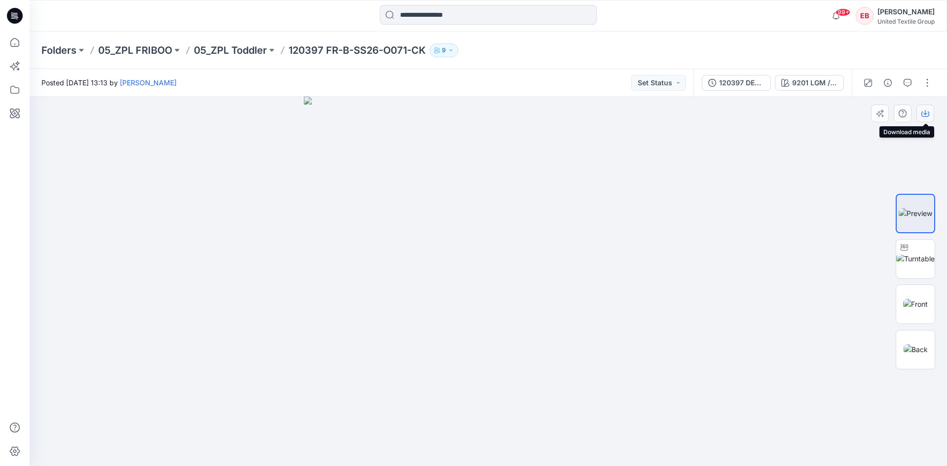
click at [924, 116] on icon "button" at bounding box center [925, 113] width 8 height 5
click at [235, 51] on p "05_ZPL Toddler" at bounding box center [230, 50] width 73 height 14
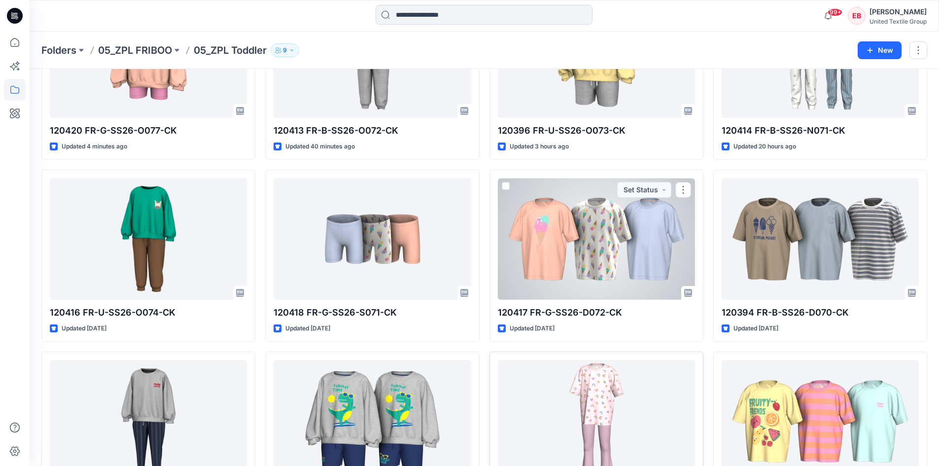
scroll to position [197, 0]
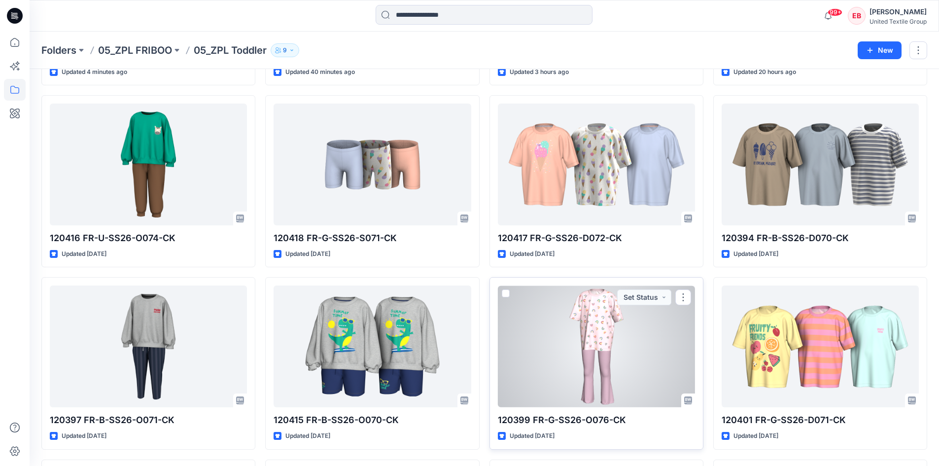
click at [601, 347] on div at bounding box center [596, 346] width 197 height 122
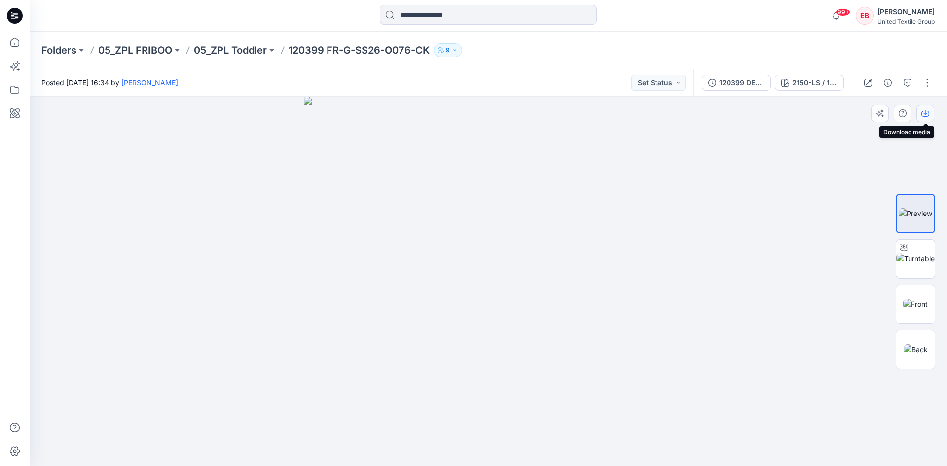
click at [923, 116] on icon "button" at bounding box center [925, 113] width 8 height 8
click at [232, 51] on p "05_ZPL Toddler" at bounding box center [230, 50] width 73 height 14
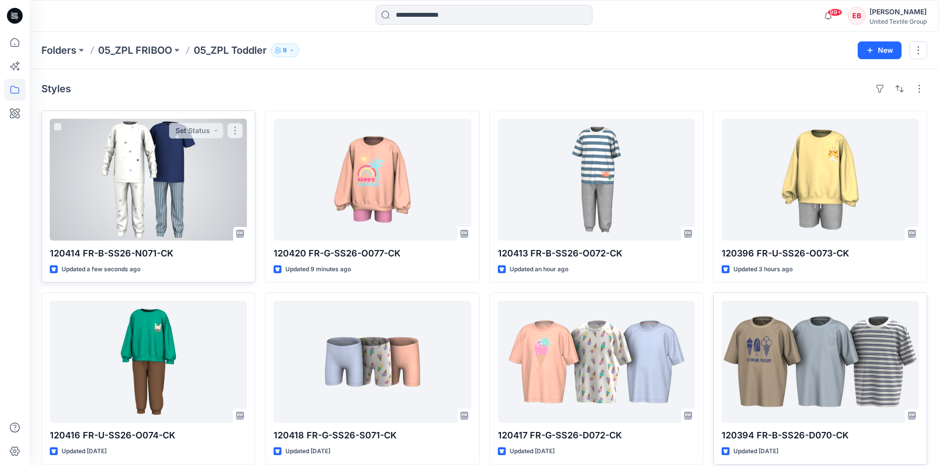
click at [131, 166] on div at bounding box center [148, 180] width 197 height 122
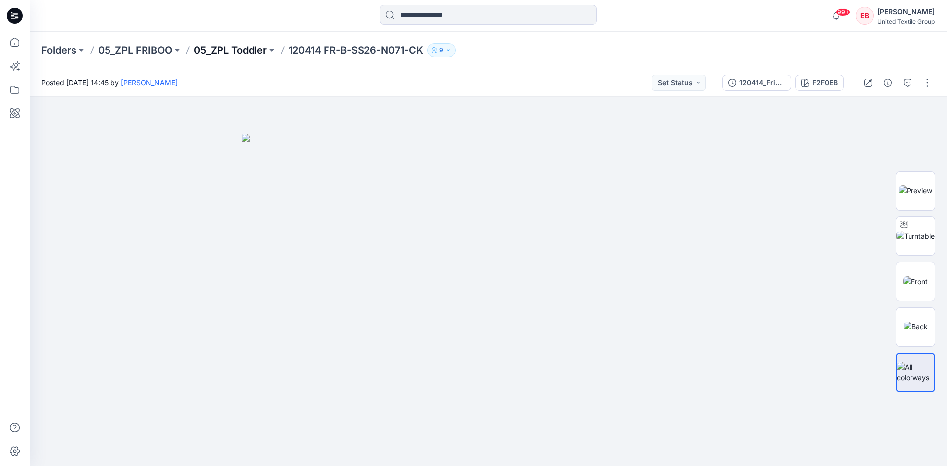
click at [218, 50] on p "05_ZPL Toddler" at bounding box center [230, 50] width 73 height 14
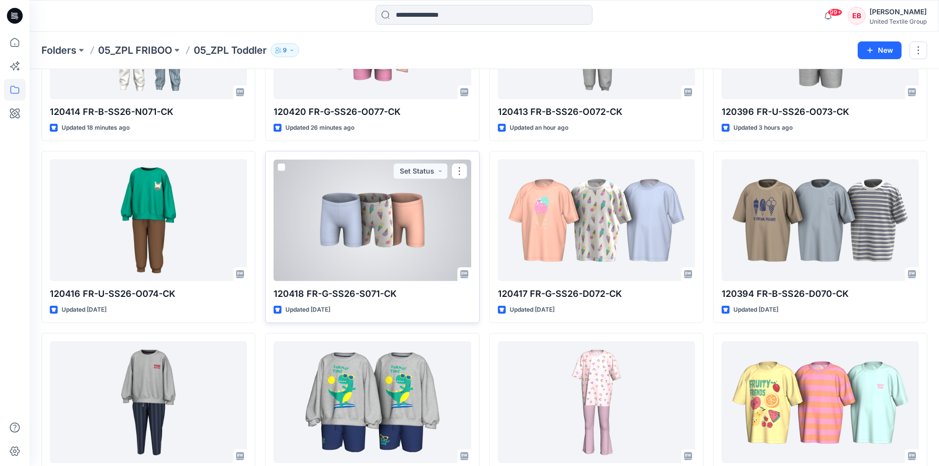
scroll to position [197, 0]
